Goal: Task Accomplishment & Management: Manage account settings

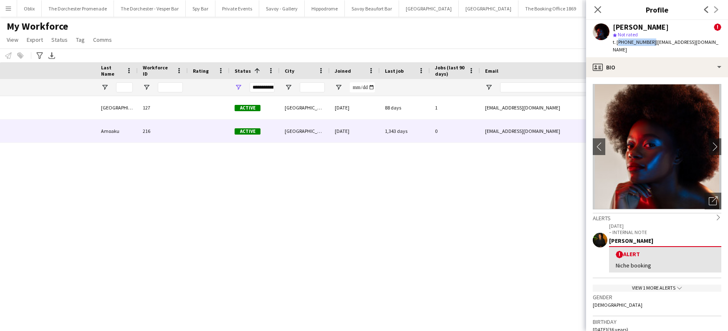
scroll to position [28, 0]
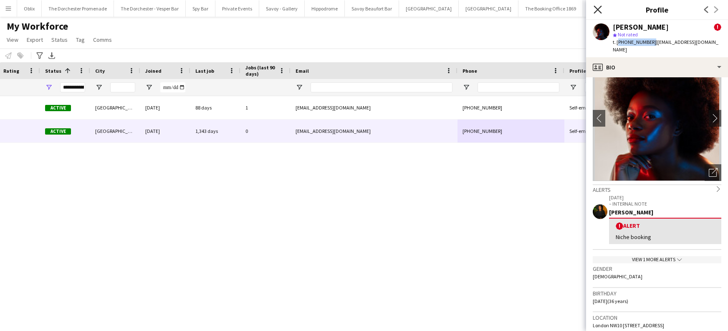
click at [598, 10] on icon "Close pop-in" at bounding box center [598, 9] width 8 height 8
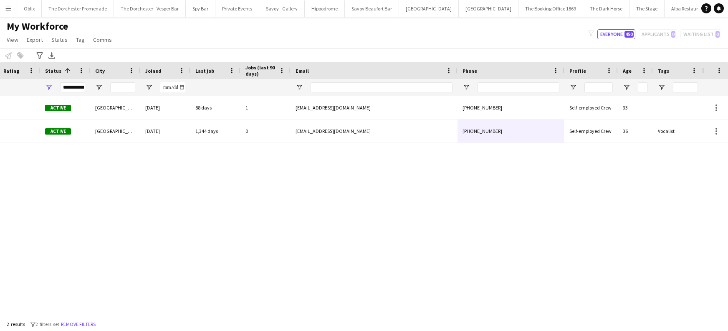
click at [9, 8] on app-icon "Menu" at bounding box center [8, 8] width 7 height 7
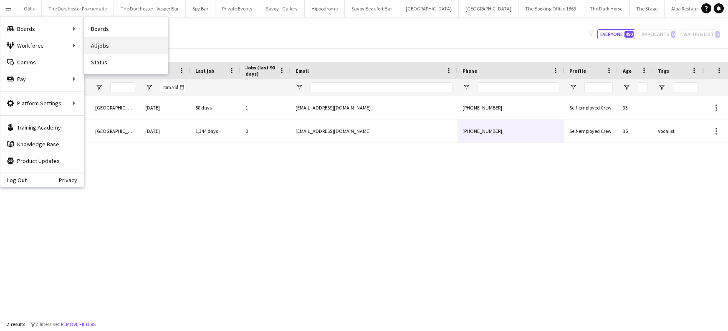
click at [128, 47] on link "All jobs" at bounding box center [126, 45] width 84 height 17
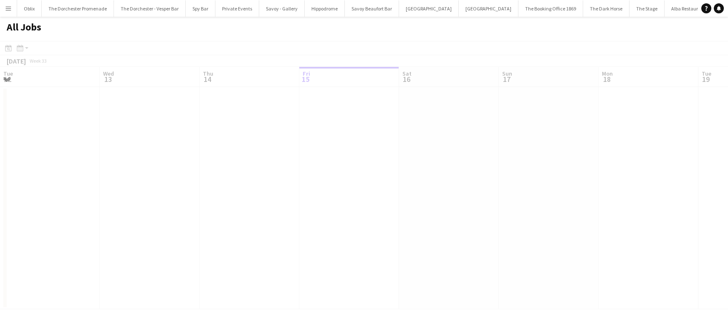
scroll to position [0, 200]
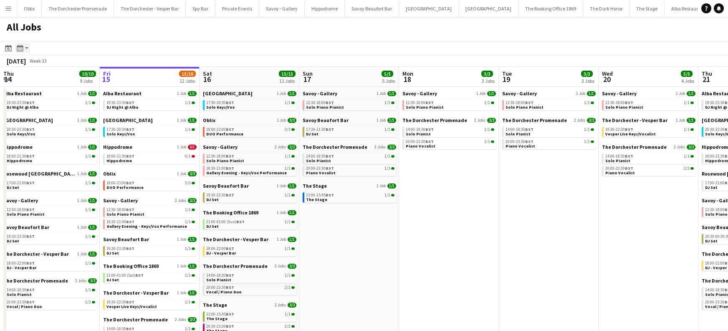
click at [24, 49] on div "Month view / Day view" at bounding box center [20, 48] width 10 height 10
click at [134, 51] on app-toolbar "Date picker AUG 2025 AUG 2025 Monday M Tuesday T Wednesday W Thursday T Friday …" at bounding box center [364, 48] width 728 height 14
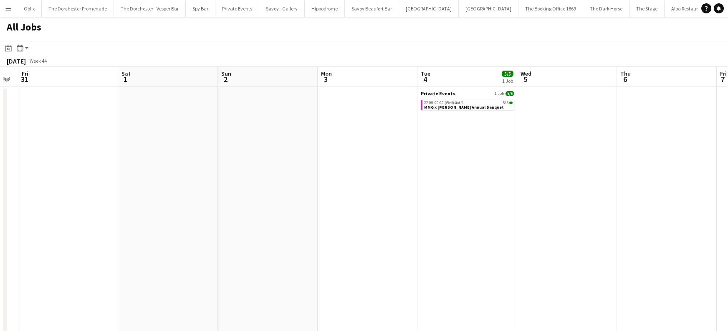
scroll to position [0, 391]
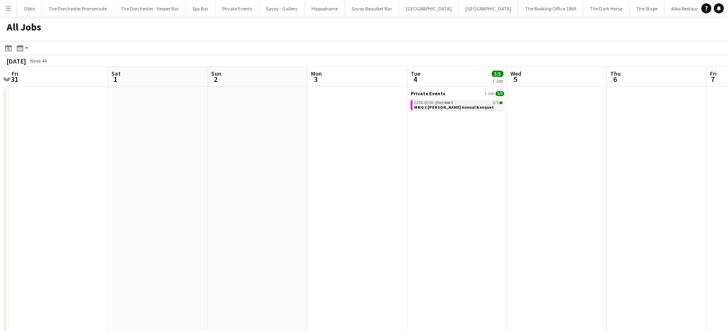
click at [460, 104] on span "MMG x [PERSON_NAME] Annual Banquet" at bounding box center [454, 106] width 80 height 5
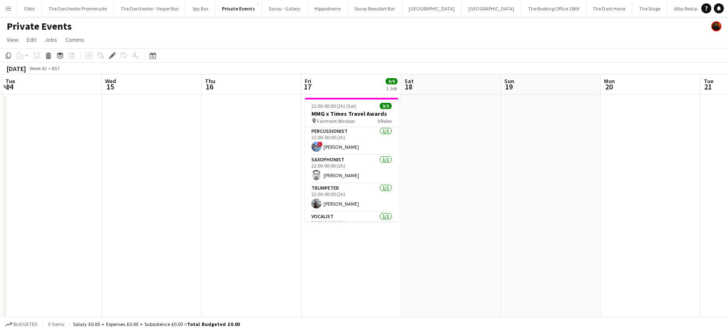
scroll to position [112, 0]
click at [351, 142] on app-card-role "Percussionist [DATE] 22:00-00:00 (2h) ! Will Fry" at bounding box center [352, 143] width 94 height 28
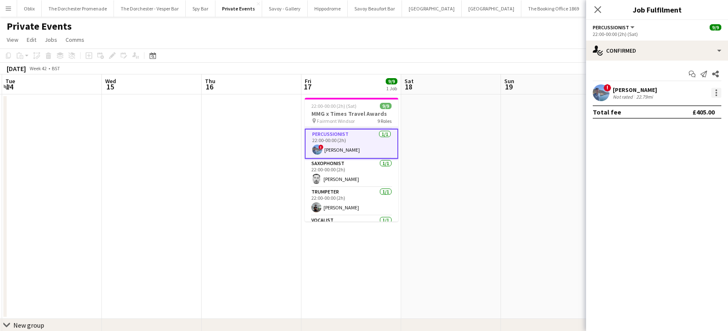
click at [719, 92] on div at bounding box center [717, 93] width 10 height 10
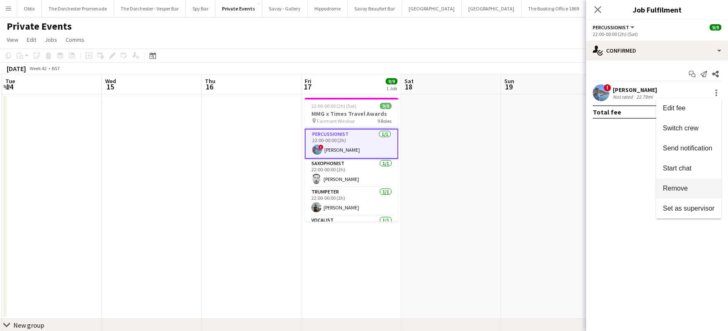
click at [671, 192] on button "Remove" at bounding box center [688, 188] width 65 height 20
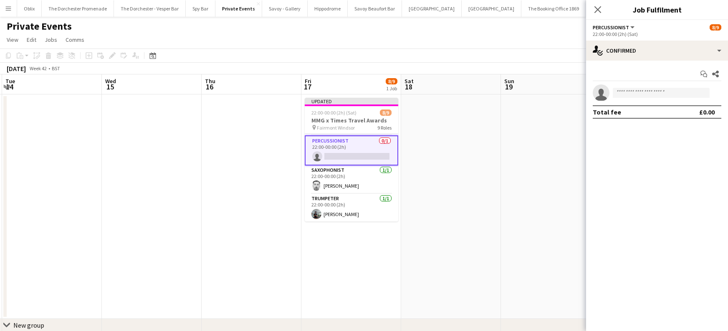
click at [364, 148] on app-card-role "Percussionist 0/1 22:00-00:00 (2h) single-neutral-actions" at bounding box center [352, 150] width 94 height 30
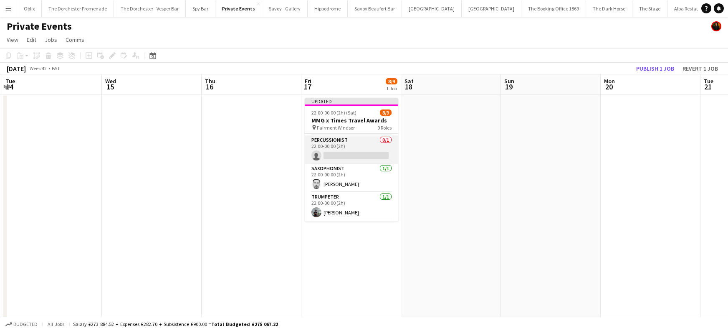
click at [342, 145] on app-card-role "Percussionist 0/1 22:00-00:00 (2h) single-neutral-actions" at bounding box center [352, 149] width 94 height 28
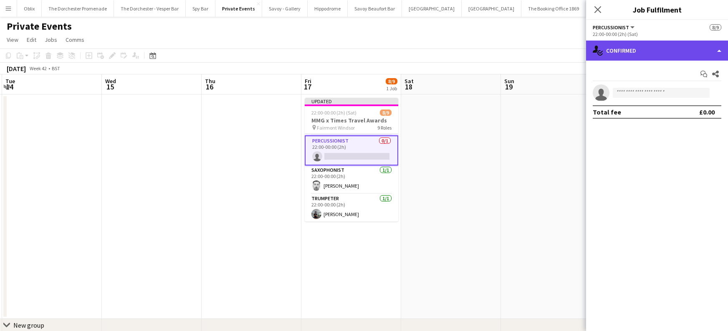
click at [719, 52] on div "single-neutral-actions-check-2 Confirmed" at bounding box center [657, 51] width 142 height 20
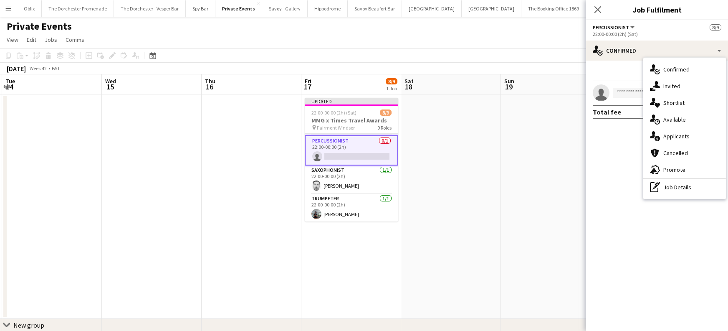
click at [628, 26] on button "Percussionist" at bounding box center [614, 27] width 43 height 6
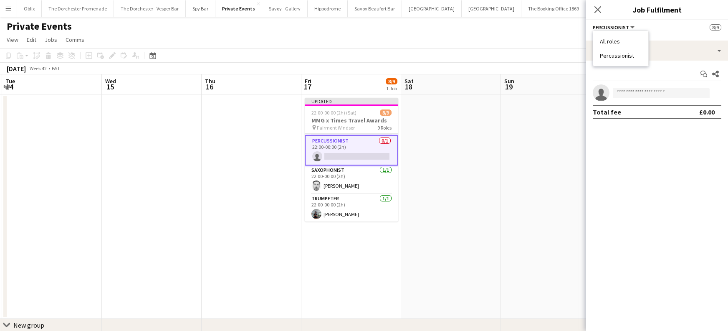
click at [357, 144] on app-card-role "Percussionist 0/1 22:00-00:00 (2h) single-neutral-actions" at bounding box center [352, 150] width 94 height 30
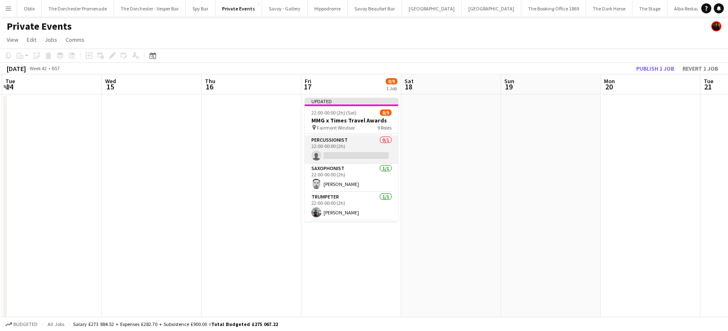
scroll to position [0, 198]
click at [372, 144] on app-card-role "Percussionist 0/1 22:00-00:00 (2h) single-neutral-actions" at bounding box center [351, 149] width 94 height 28
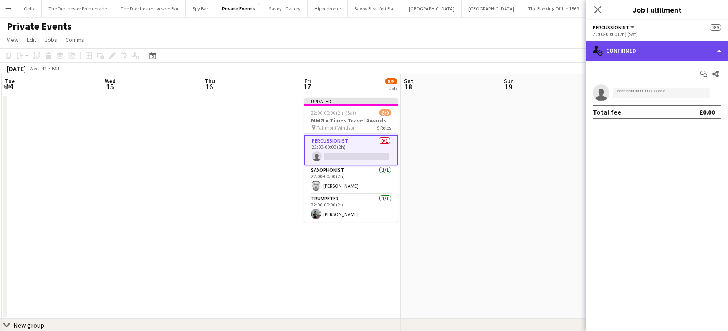
click at [717, 48] on div "single-neutral-actions-check-2 Confirmed" at bounding box center [657, 51] width 142 height 20
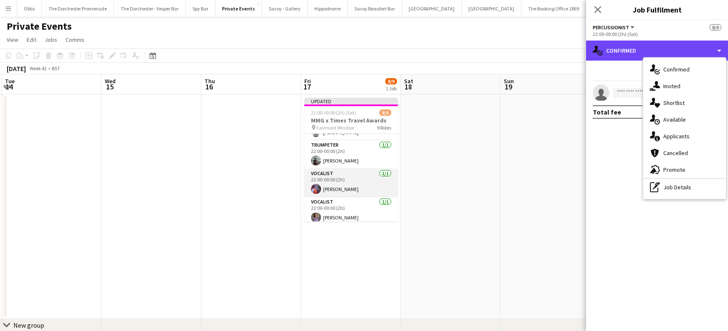
scroll to position [169, 0]
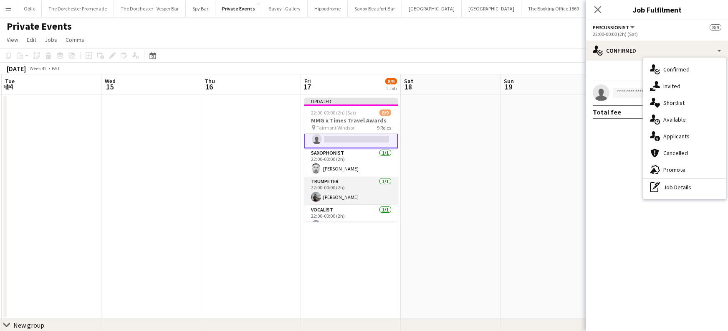
click at [349, 189] on app-card-role "Trumpeter [DATE] 22:00-00:00 (2h) [PERSON_NAME]" at bounding box center [351, 191] width 94 height 28
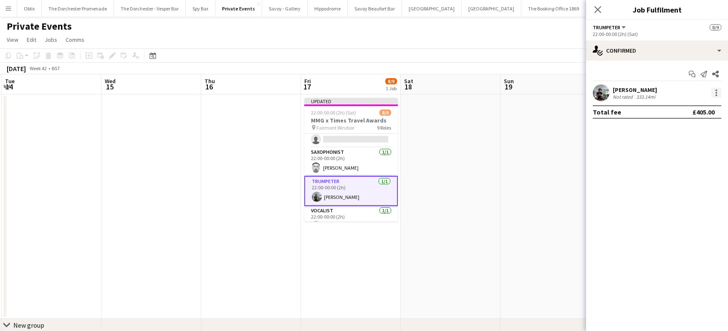
click at [717, 92] on div at bounding box center [717, 93] width 10 height 10
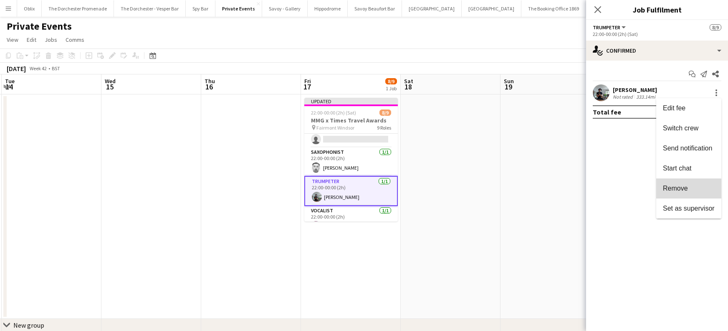
click at [675, 190] on span "Remove" at bounding box center [675, 188] width 25 height 7
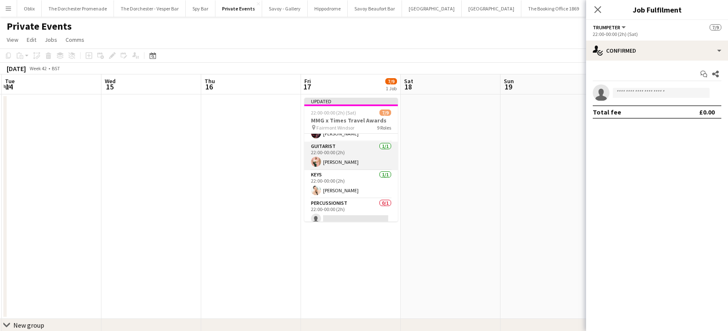
scroll to position [50, 0]
click at [373, 155] on app-card-role "Guitarist [DATE] 22:00-00:00 (2h) [PERSON_NAME]" at bounding box center [351, 154] width 94 height 28
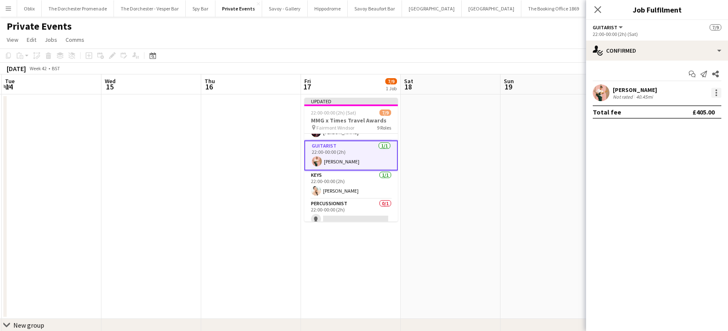
click at [716, 94] on div at bounding box center [717, 93] width 10 height 10
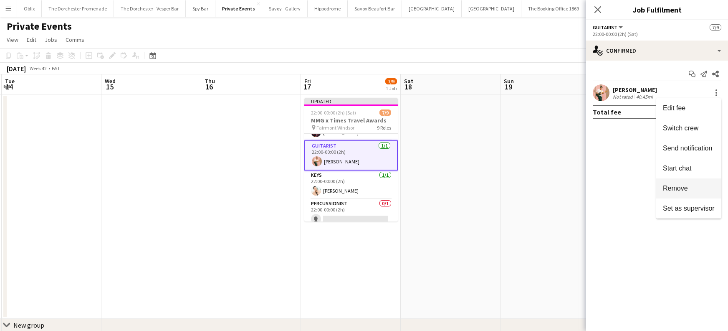
click at [670, 187] on span "Remove" at bounding box center [675, 188] width 25 height 7
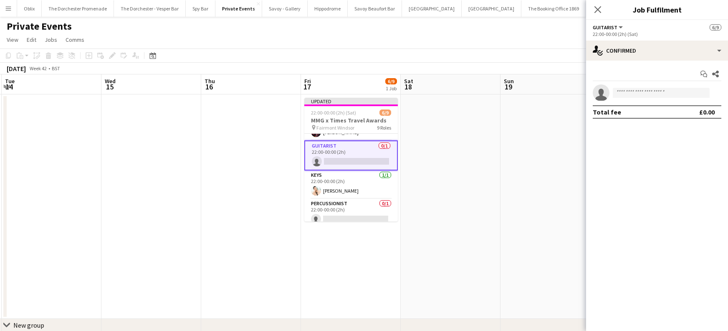
click at [352, 148] on app-card-role "Guitarist 0/1 22:00-00:00 (2h) single-neutral-actions" at bounding box center [351, 155] width 94 height 30
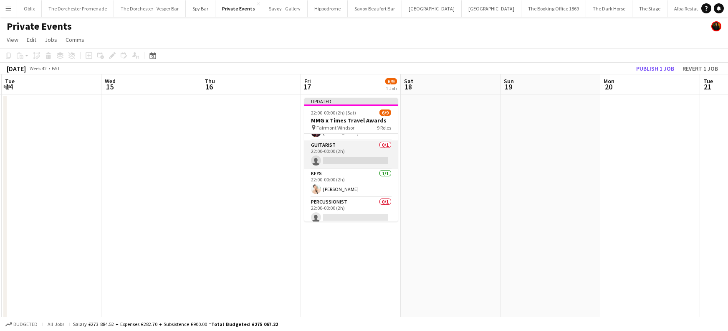
click at [338, 155] on app-card-role "Guitarist 0/1 22:00-00:00 (2h) single-neutral-actions" at bounding box center [351, 154] width 94 height 28
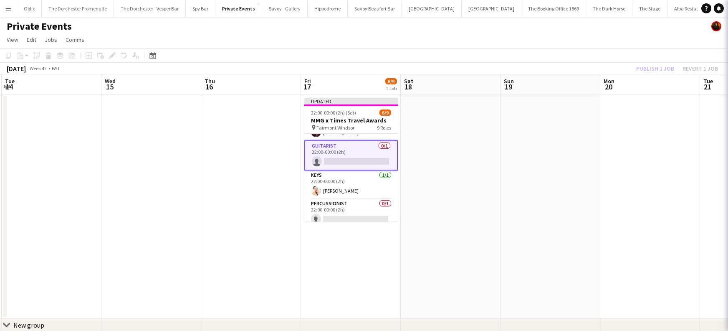
scroll to position [0, 198]
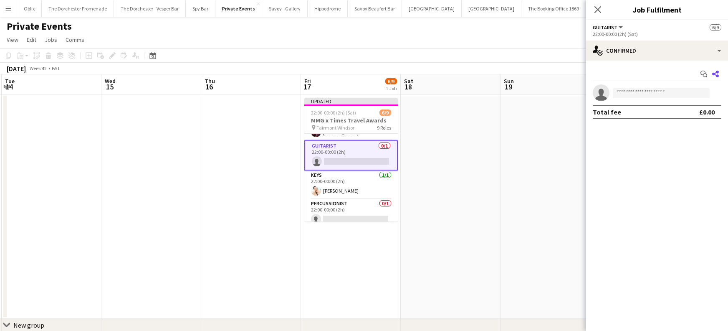
click at [716, 76] on icon "Share" at bounding box center [715, 74] width 7 height 7
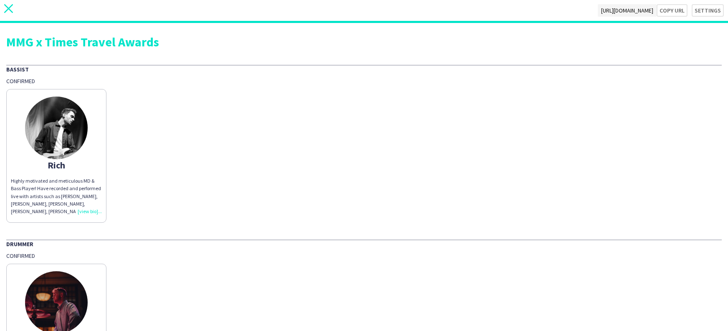
click at [6, 10] on icon at bounding box center [8, 8] width 9 height 9
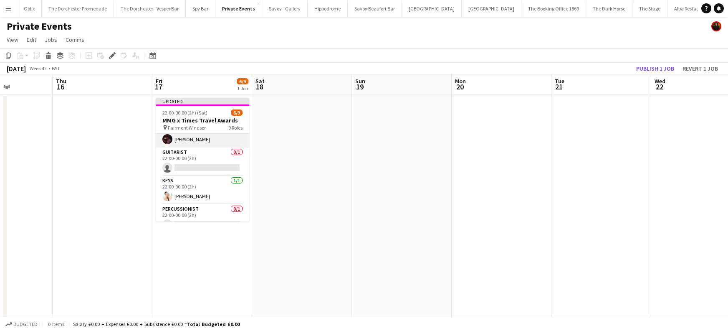
scroll to position [41, 0]
click at [195, 158] on app-card-role "Guitarist 0/1 22:00-00:00 (2h) single-neutral-actions" at bounding box center [203, 163] width 94 height 28
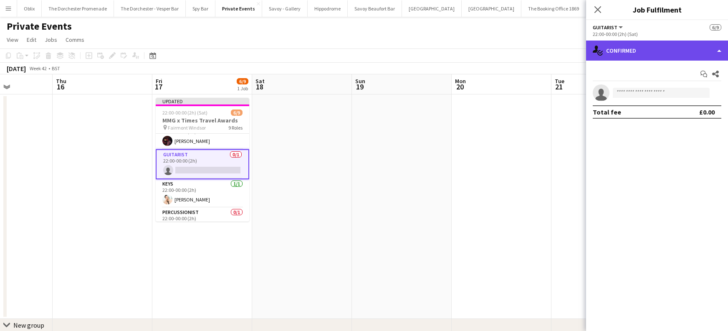
click at [721, 49] on div "single-neutral-actions-check-2 Confirmed" at bounding box center [657, 51] width 142 height 20
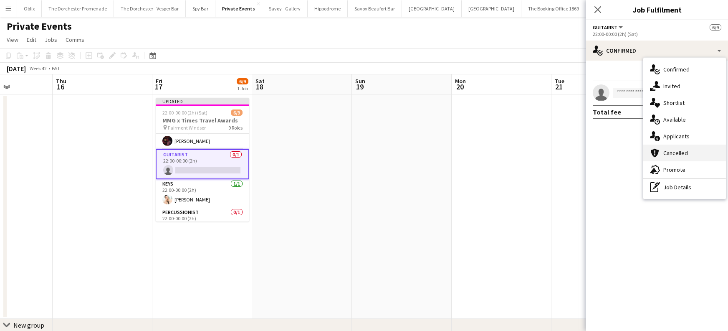
click at [665, 154] on div "cancellation Cancelled" at bounding box center [685, 152] width 83 height 17
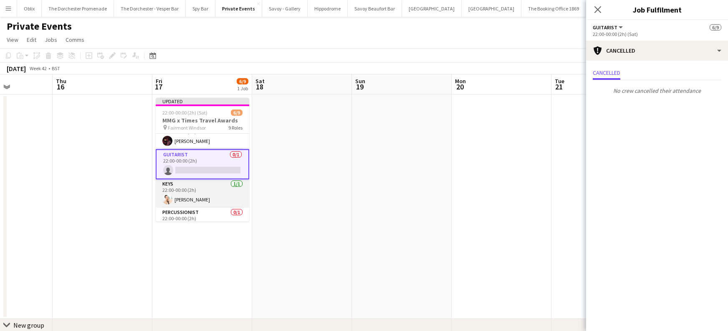
click at [192, 198] on app-card-role "Keys [DATE] 22:00-00:00 (2h) [PERSON_NAME]" at bounding box center [203, 193] width 94 height 28
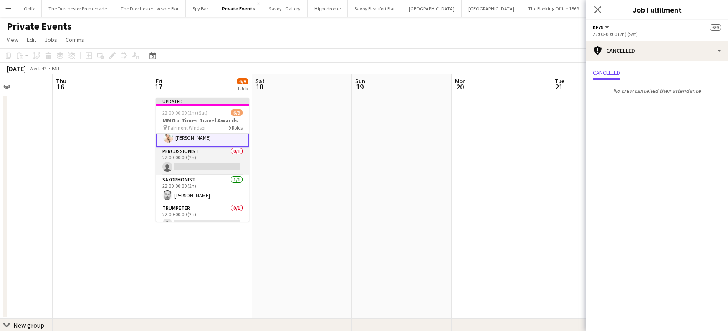
click at [198, 160] on app-card-role "Percussionist 0/1 22:00-00:00 (2h) single-neutral-actions" at bounding box center [203, 161] width 94 height 28
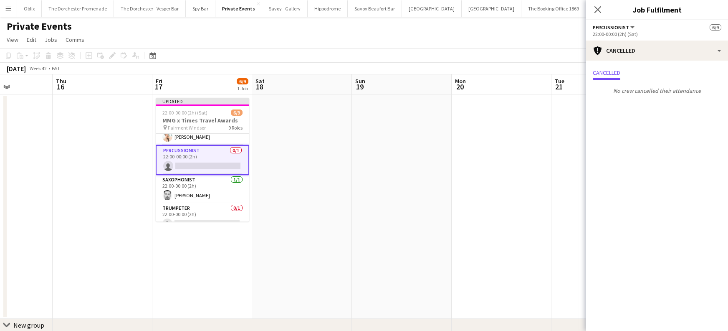
scroll to position [101, 0]
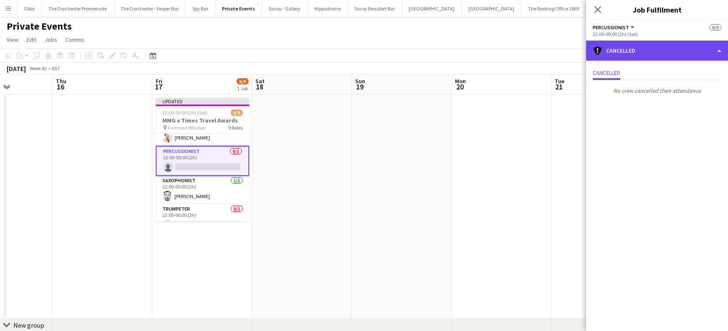
click at [720, 49] on div "cancellation Cancelled" at bounding box center [657, 51] width 142 height 20
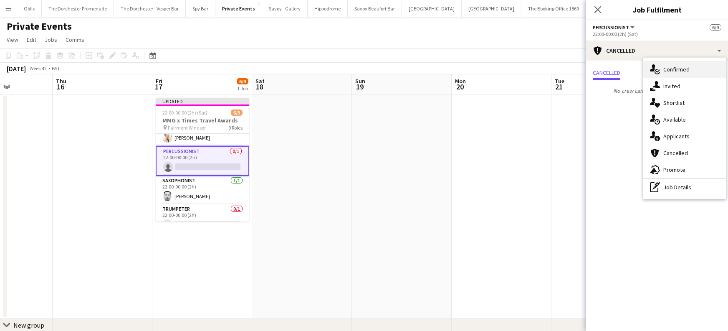
click at [675, 68] on div "single-neutral-actions-check-2 Confirmed" at bounding box center [685, 69] width 83 height 17
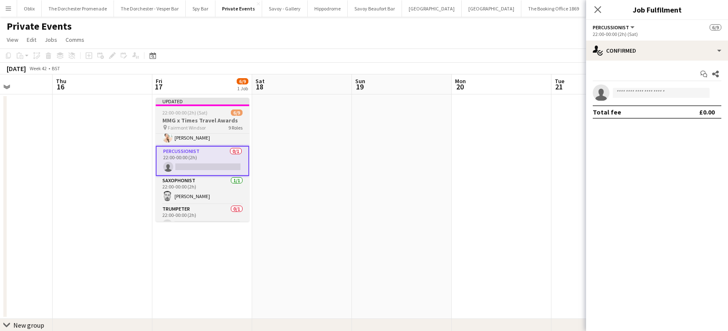
click at [194, 124] on div "pin Fairmont Windsor 9 Roles" at bounding box center [203, 127] width 94 height 7
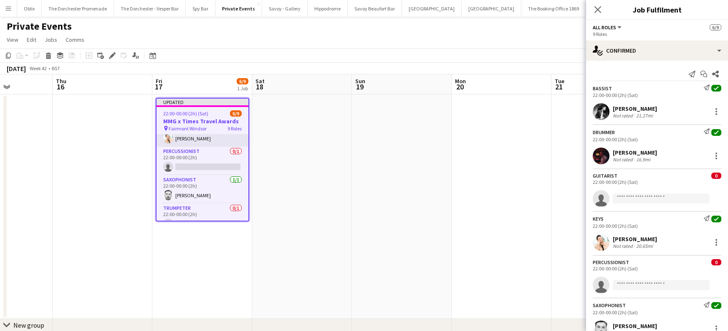
click at [194, 139] on app-card-role "Keys [DATE] 22:00-00:00 (2h) [PERSON_NAME]" at bounding box center [203, 132] width 92 height 28
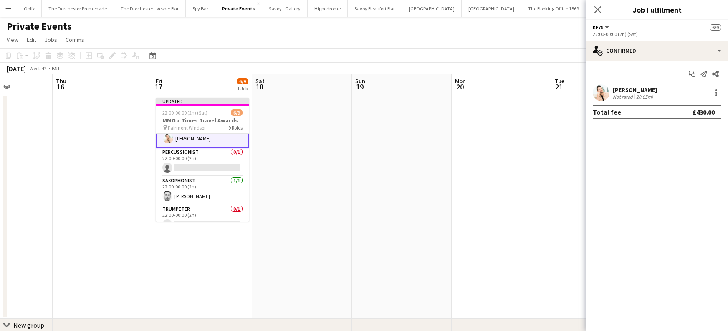
scroll to position [102, 0]
click at [192, 166] on app-card-role "Percussionist 0/1 22:00-00:00 (2h) single-neutral-actions" at bounding box center [203, 161] width 94 height 28
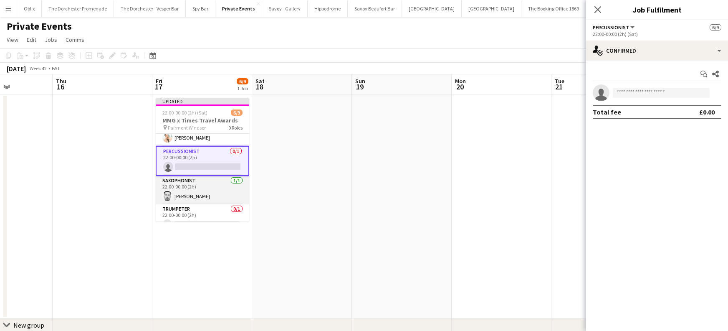
click at [190, 187] on app-card-role "Saxophonist [DATE] 22:00-00:00 (2h) [PERSON_NAME]" at bounding box center [203, 190] width 94 height 28
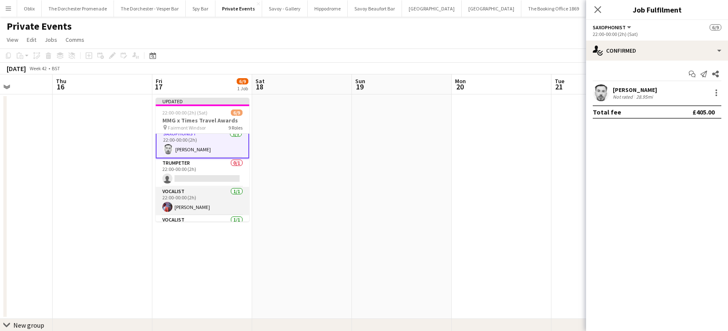
click at [183, 206] on app-card-role "Vocalist [DATE] 22:00-00:00 (2h) [PERSON_NAME]" at bounding box center [203, 201] width 94 height 28
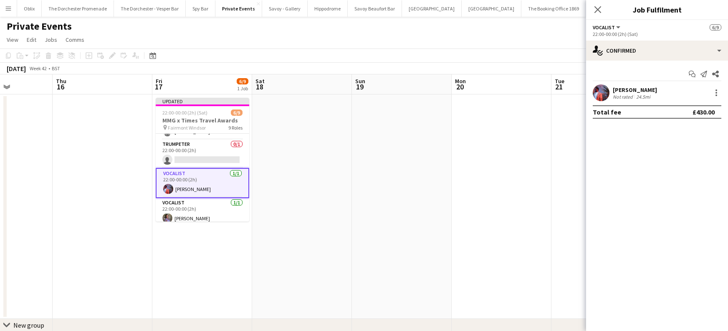
scroll to position [169, 0]
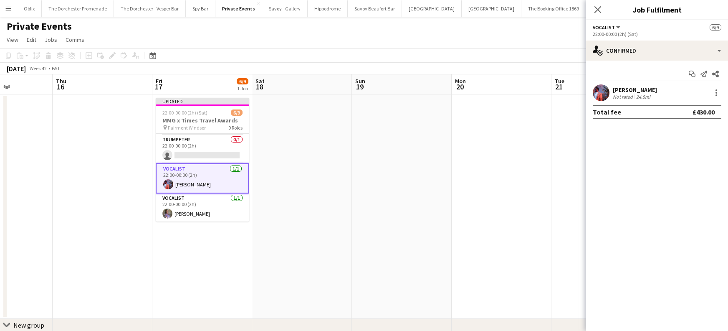
click at [177, 262] on app-date-cell "Updated 22:00-00:00 (2h) (Sat) 6/9 MMG x Times Travel Awards pin Fairmont Winds…" at bounding box center [202, 206] width 100 height 224
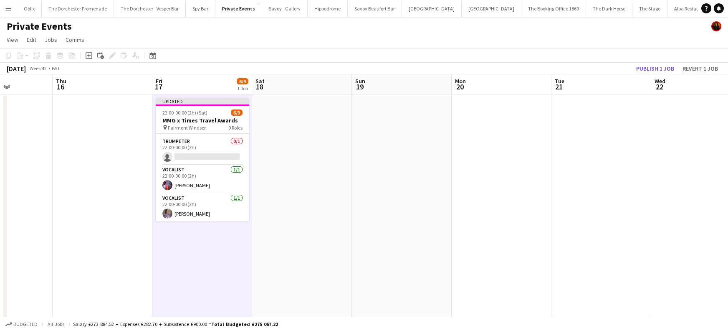
click at [304, 248] on app-date-cell at bounding box center [302, 206] width 100 height 224
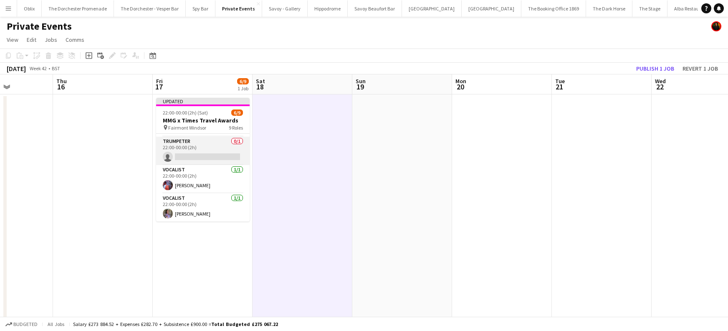
click at [189, 147] on app-card-role "Trumpeter 0/1 22:00-00:00 (2h) single-neutral-actions" at bounding box center [203, 151] width 94 height 28
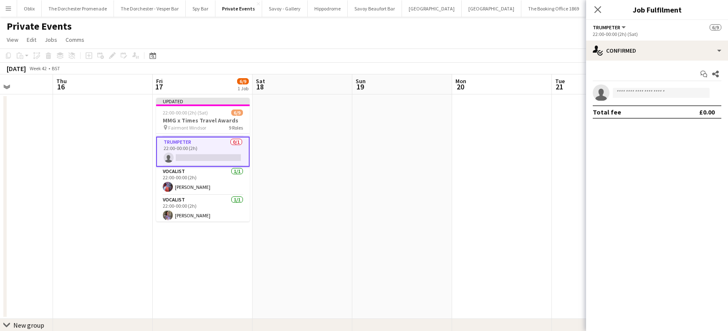
click at [623, 27] on button "Trumpeter" at bounding box center [610, 27] width 34 height 6
click at [224, 141] on app-card-role "Trumpeter 0/1 22:00-00:00 (2h) single-neutral-actions" at bounding box center [203, 152] width 94 height 30
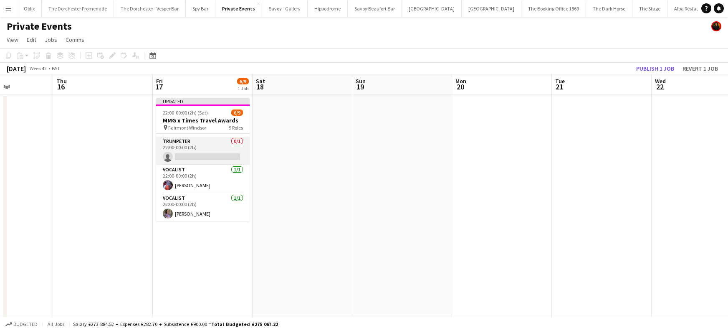
click at [210, 144] on app-card-role "Trumpeter 0/1 22:00-00:00 (2h) single-neutral-actions" at bounding box center [203, 151] width 94 height 28
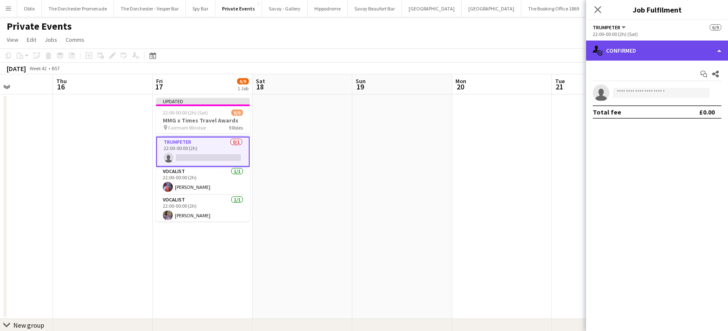
click at [700, 53] on div "single-neutral-actions-check-2 Confirmed" at bounding box center [657, 51] width 142 height 20
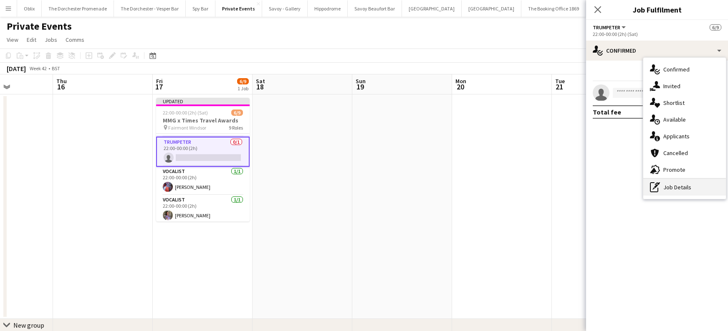
click at [666, 186] on div "pen-write Job Details" at bounding box center [685, 187] width 83 height 17
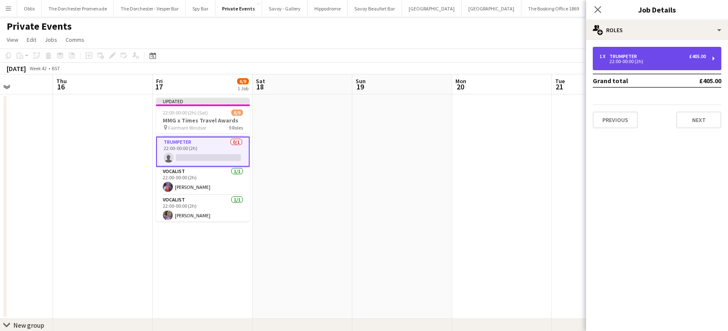
click at [707, 58] on div "1 x Trumpeter £405.00 22:00-00:00 (2h)" at bounding box center [657, 58] width 129 height 23
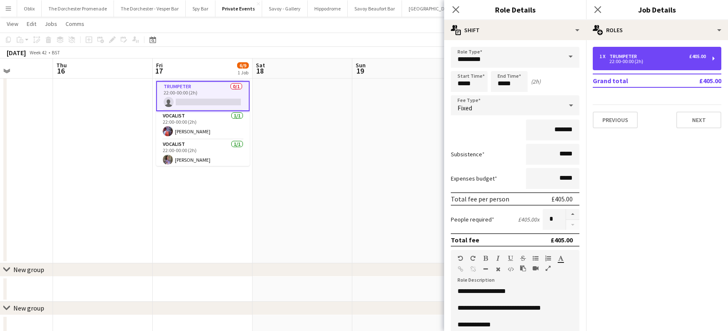
scroll to position [54, 0]
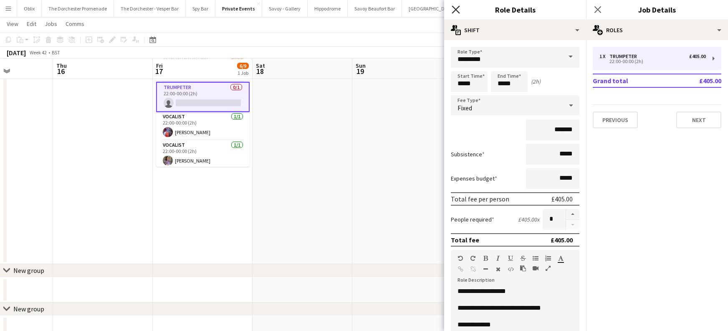
click at [453, 13] on icon at bounding box center [456, 9] width 8 height 8
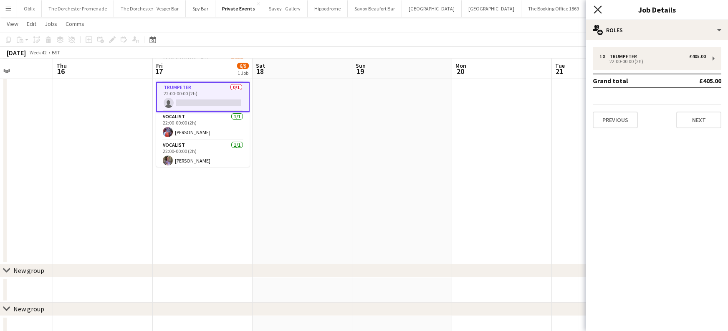
click at [598, 8] on icon "Close pop-in" at bounding box center [598, 9] width 8 height 8
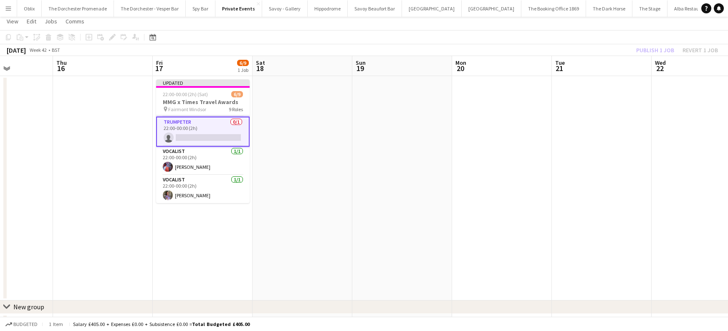
scroll to position [0, 0]
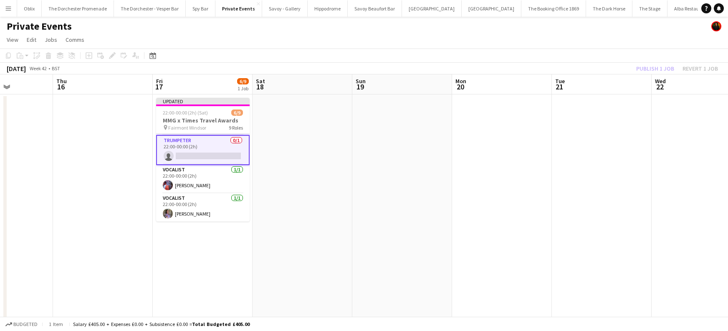
click at [12, 12] on button "Menu" at bounding box center [8, 8] width 17 height 17
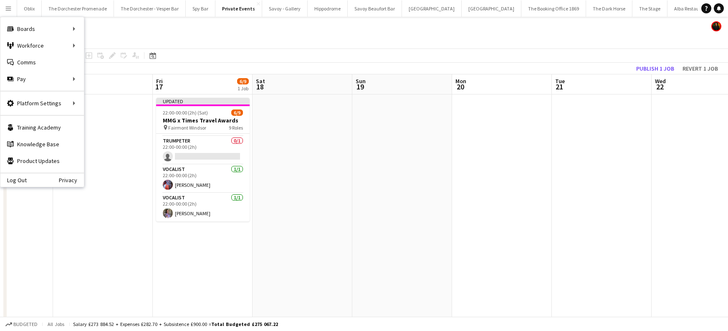
scroll to position [167, 0]
click at [96, 47] on link "All jobs" at bounding box center [126, 45] width 84 height 17
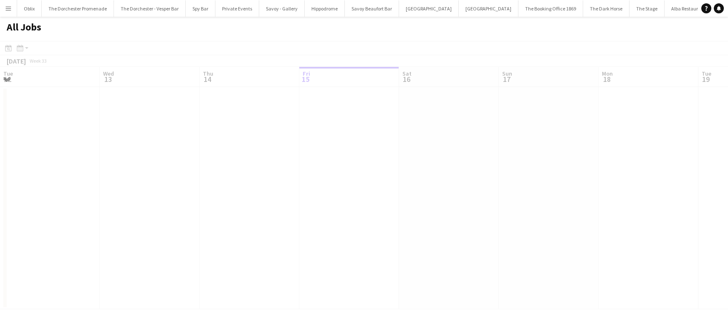
scroll to position [0, 200]
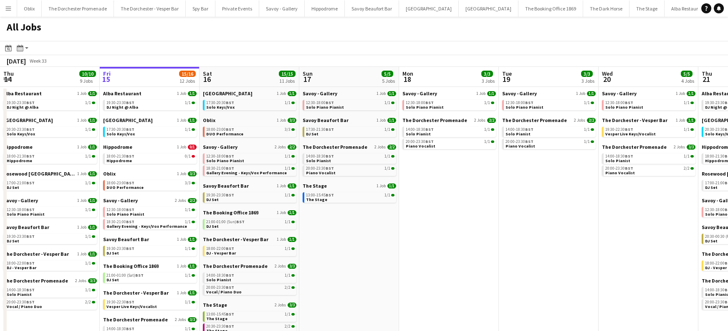
click at [11, 9] on app-icon "Menu" at bounding box center [8, 8] width 7 height 7
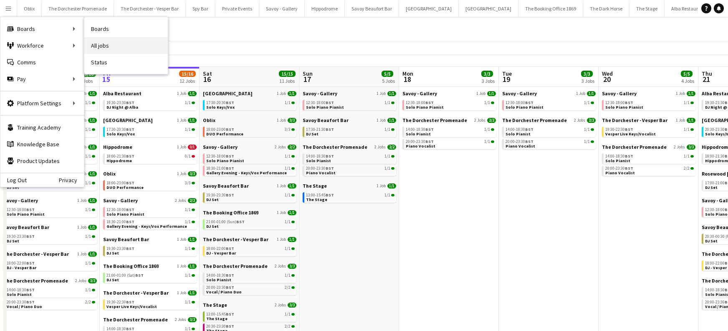
click at [96, 44] on link "All jobs" at bounding box center [126, 45] width 84 height 17
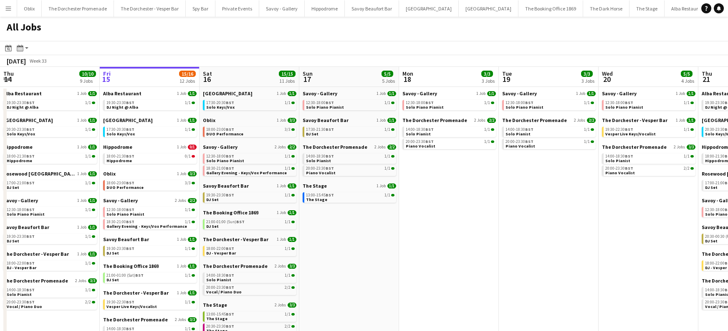
click at [9, 12] on button "Menu" at bounding box center [8, 8] width 17 height 17
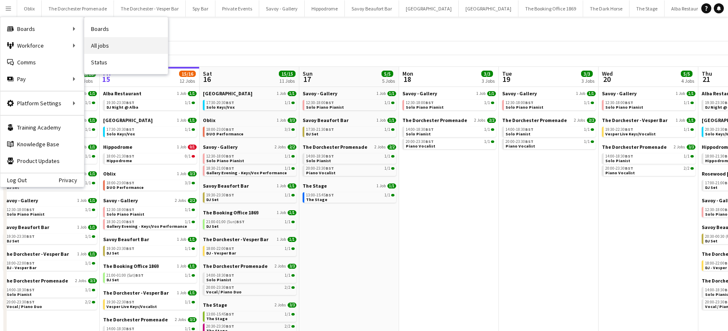
click at [106, 47] on link "All jobs" at bounding box center [126, 45] width 84 height 17
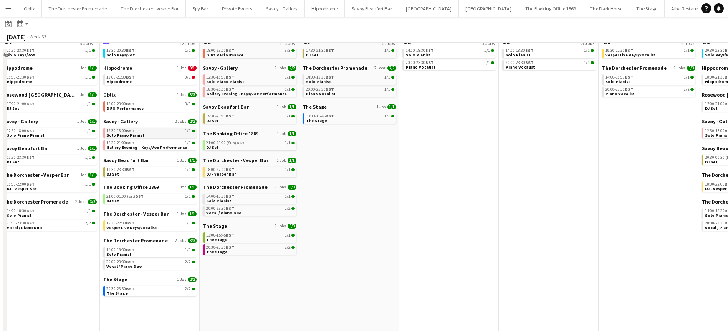
scroll to position [95, 0]
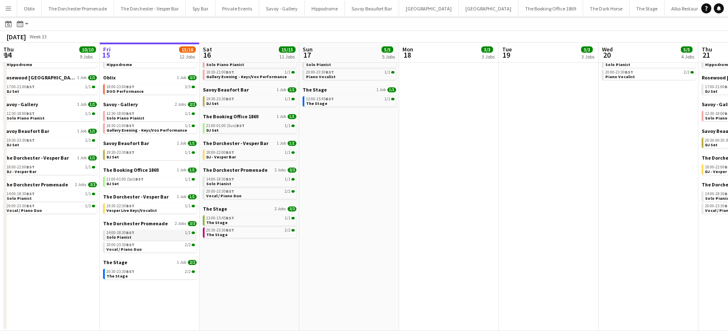
click at [124, 237] on span "Solo Pianist" at bounding box center [118, 236] width 25 height 5
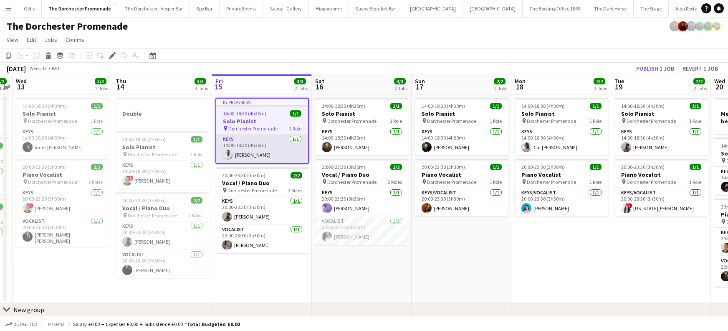
click at [246, 156] on app-card-role "Keys 1/1 14:00-18:30 (4h30m) Tristan Wills" at bounding box center [262, 148] width 92 height 28
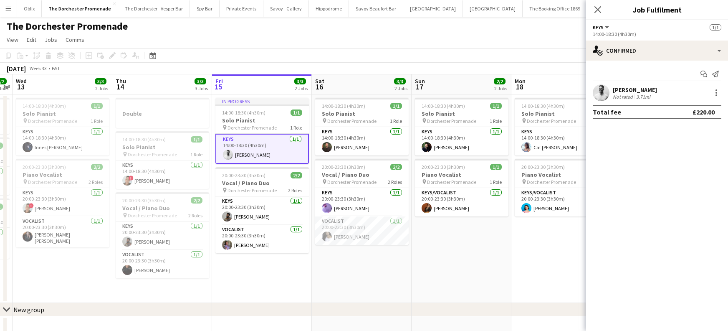
click at [600, 93] on app-user-avatar at bounding box center [601, 92] width 17 height 17
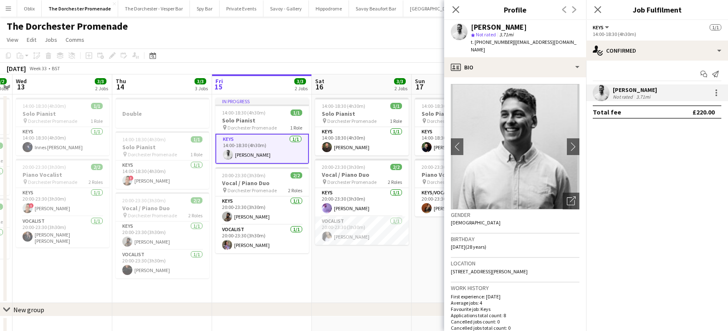
click at [333, 295] on app-date-cell "14:00-18:30 (4h30m) 1/1 Solo Pianist pin Dorchester Promenade 1 Role Keys 1/1 1…" at bounding box center [362, 198] width 100 height 208
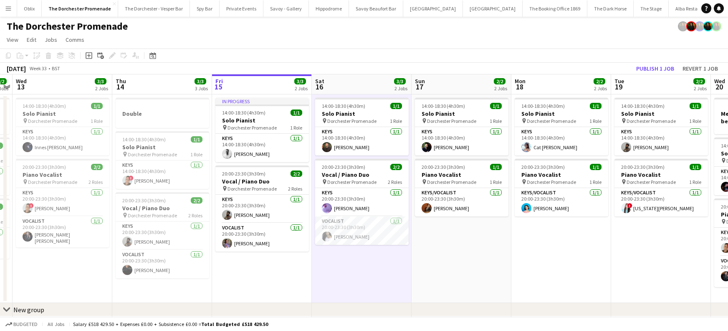
scroll to position [0, 286]
click at [353, 268] on app-date-cell "14:00-18:30 (4h30m) 1/1 Solo Pianist pin Dorchester Promenade 1 Role Keys 1/1 1…" at bounding box center [362, 198] width 100 height 208
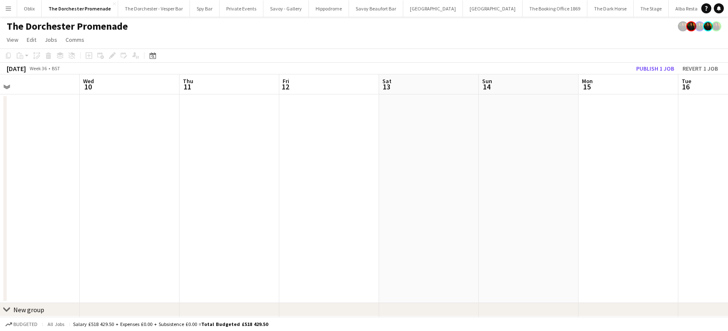
scroll to position [0, 238]
click at [6, 8] on app-icon "Menu" at bounding box center [8, 8] width 7 height 7
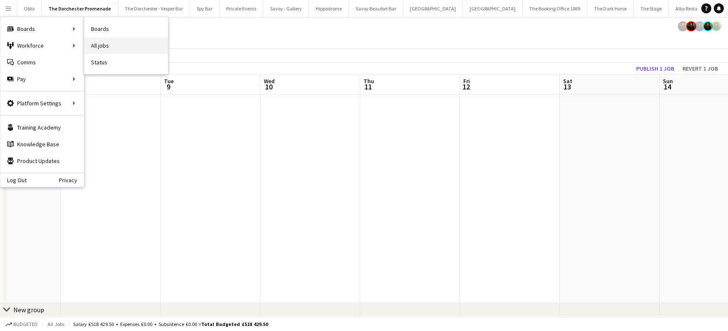
click at [99, 46] on link "All jobs" at bounding box center [126, 45] width 84 height 17
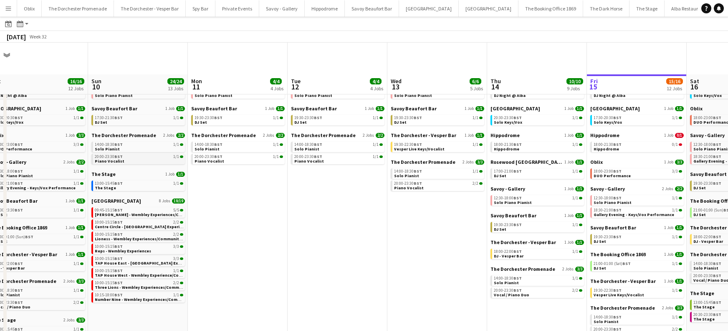
scroll to position [95, 0]
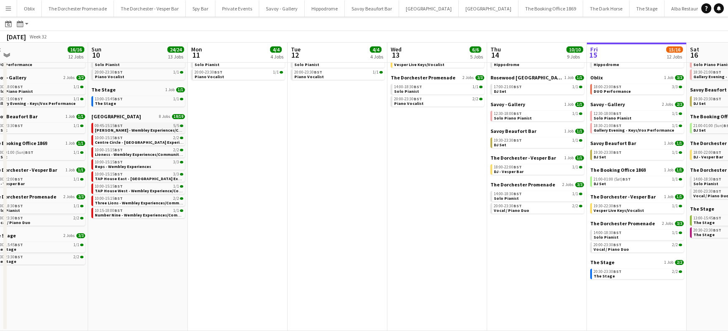
click at [138, 126] on div "09:45-15:15 BST 5/5" at bounding box center [139, 126] width 89 height 4
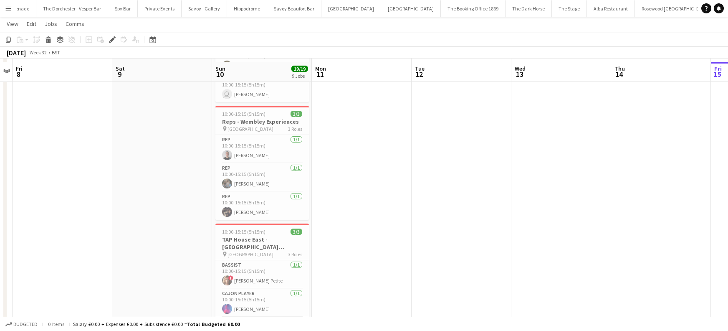
scroll to position [348, 0]
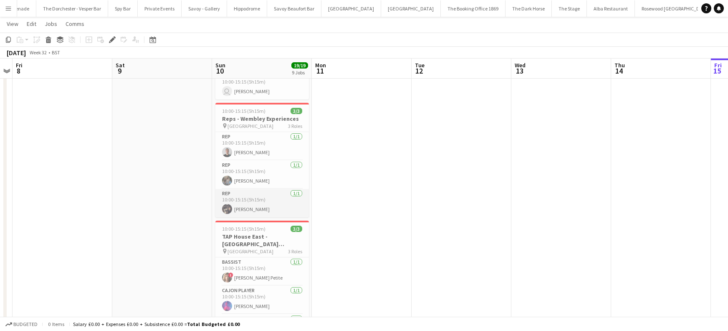
click at [245, 203] on app-card-role "Rep 1/1 10:00-15:15 (5h15m) Nicky Caulfield" at bounding box center [262, 203] width 94 height 28
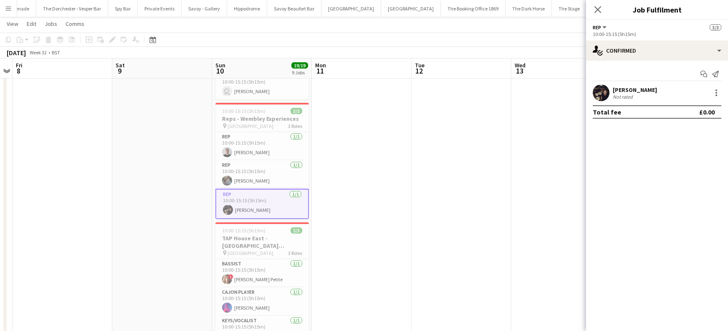
scroll to position [55, 0]
click at [246, 181] on app-card-role "Rep 1/1 10:00-15:15 (5h15m) Bella Locke" at bounding box center [262, 174] width 94 height 28
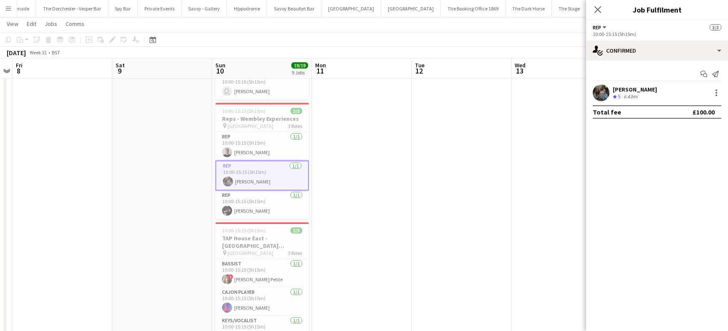
click at [248, 160] on app-card-role "Rep 1/1 10:00-15:15 (5h15m) Bella Locke" at bounding box center [262, 175] width 94 height 30
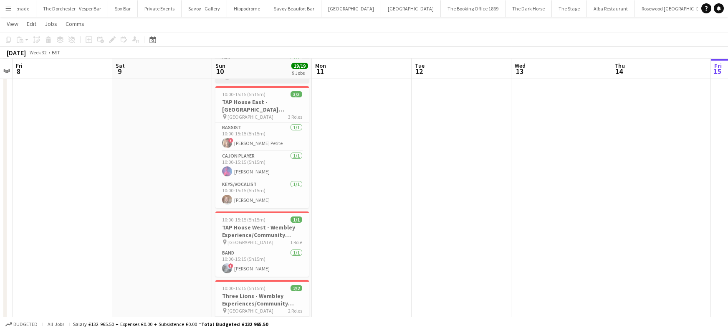
scroll to position [483, 0]
click at [239, 263] on app-card-role "Band 1/1 10:00-15:15 (5h15m) ! Michael Davies" at bounding box center [262, 262] width 94 height 28
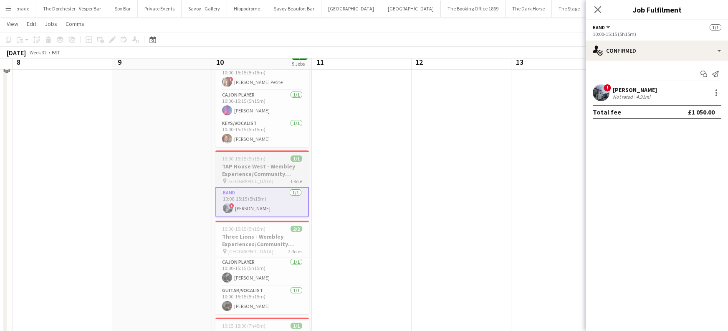
scroll to position [546, 0]
